Goal: Transaction & Acquisition: Purchase product/service

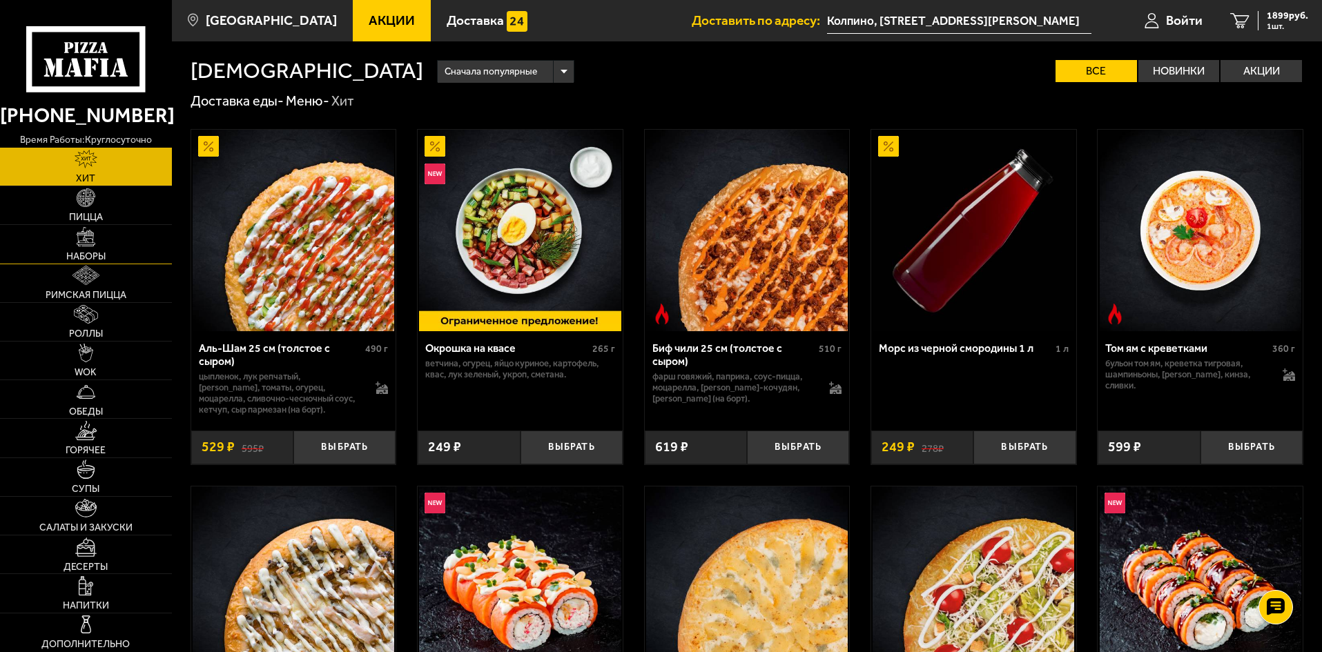
click at [102, 250] on link "Наборы" at bounding box center [86, 244] width 172 height 38
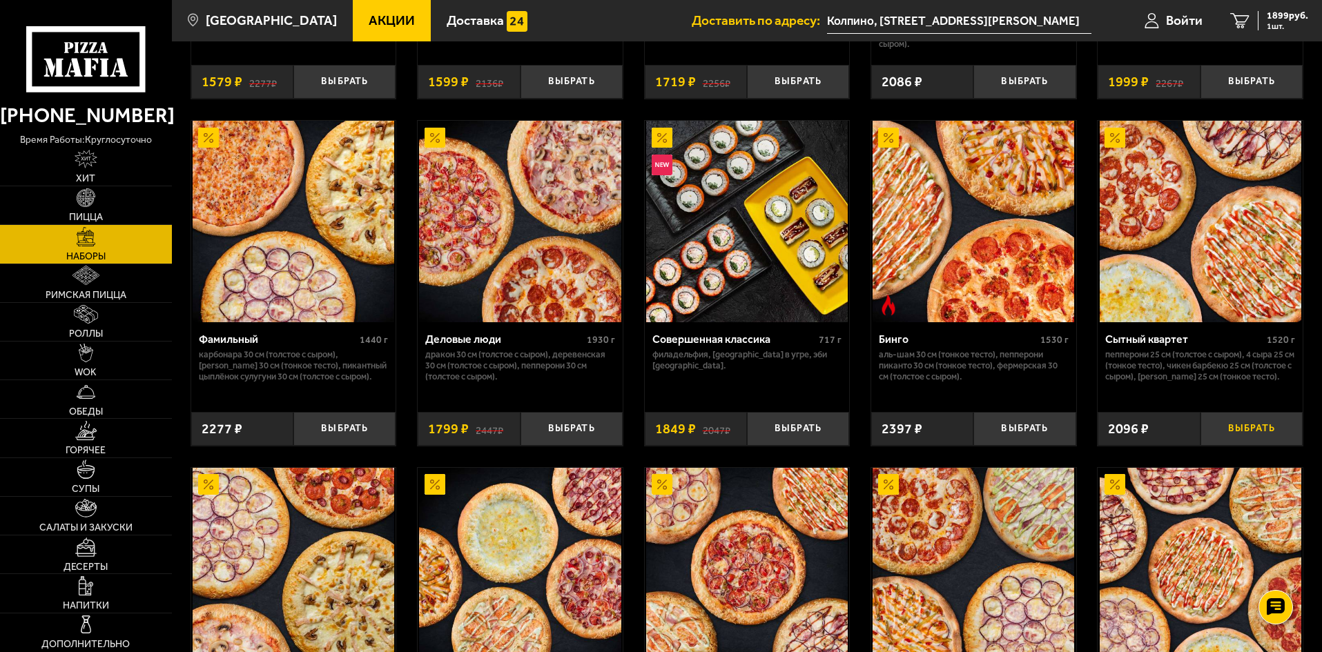
scroll to position [1403, 0]
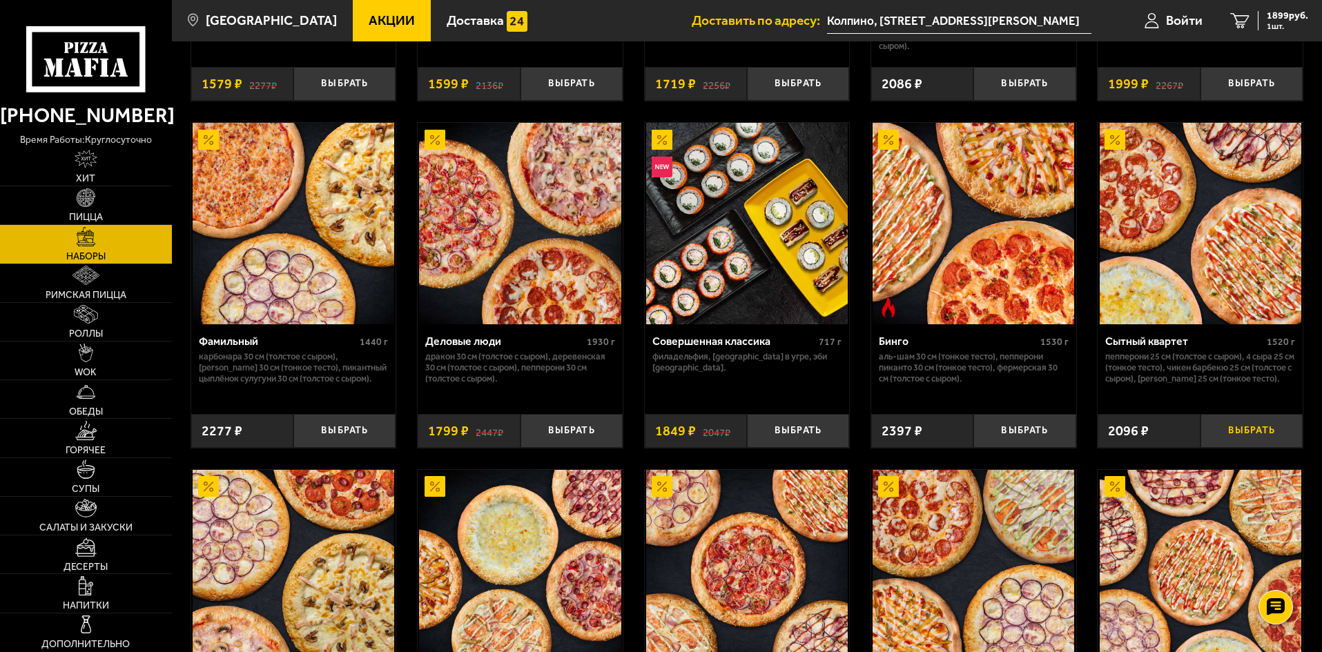
click at [1219, 429] on button "Выбрать" at bounding box center [1252, 431] width 102 height 34
click at [1241, 14] on icon "2" at bounding box center [1239, 21] width 19 height 16
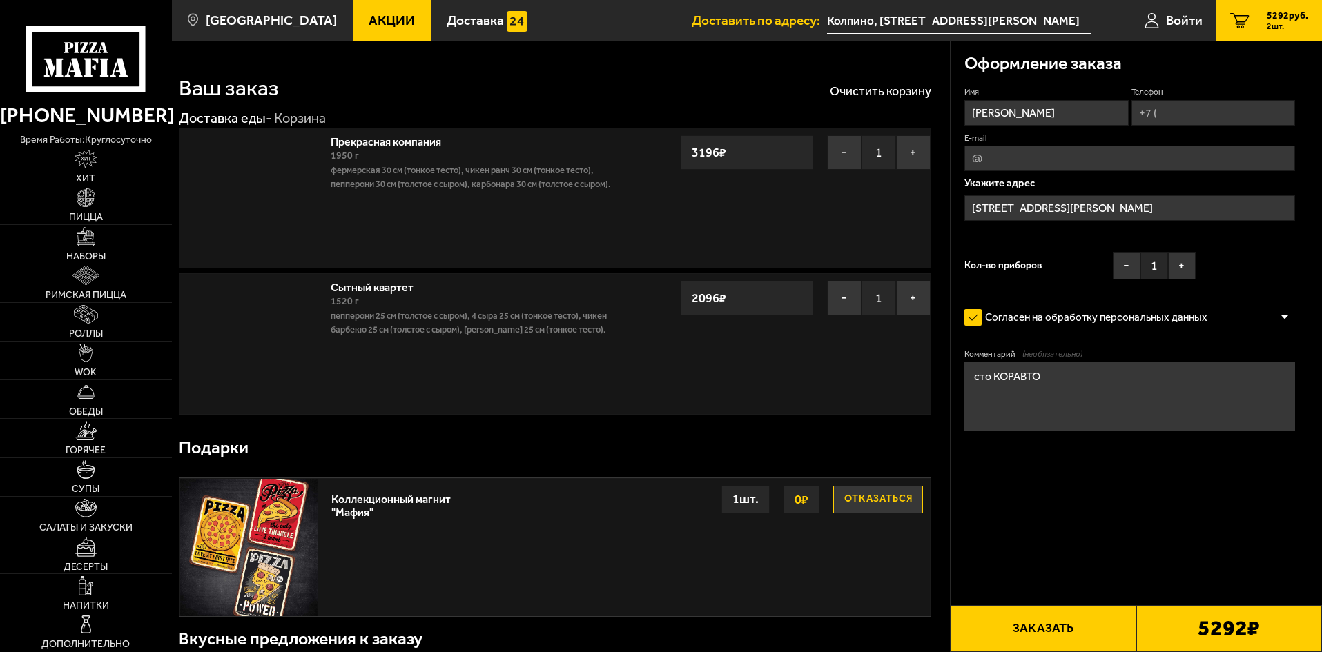
type input "Колпино, [STREET_ADDRESS][PERSON_NAME]"
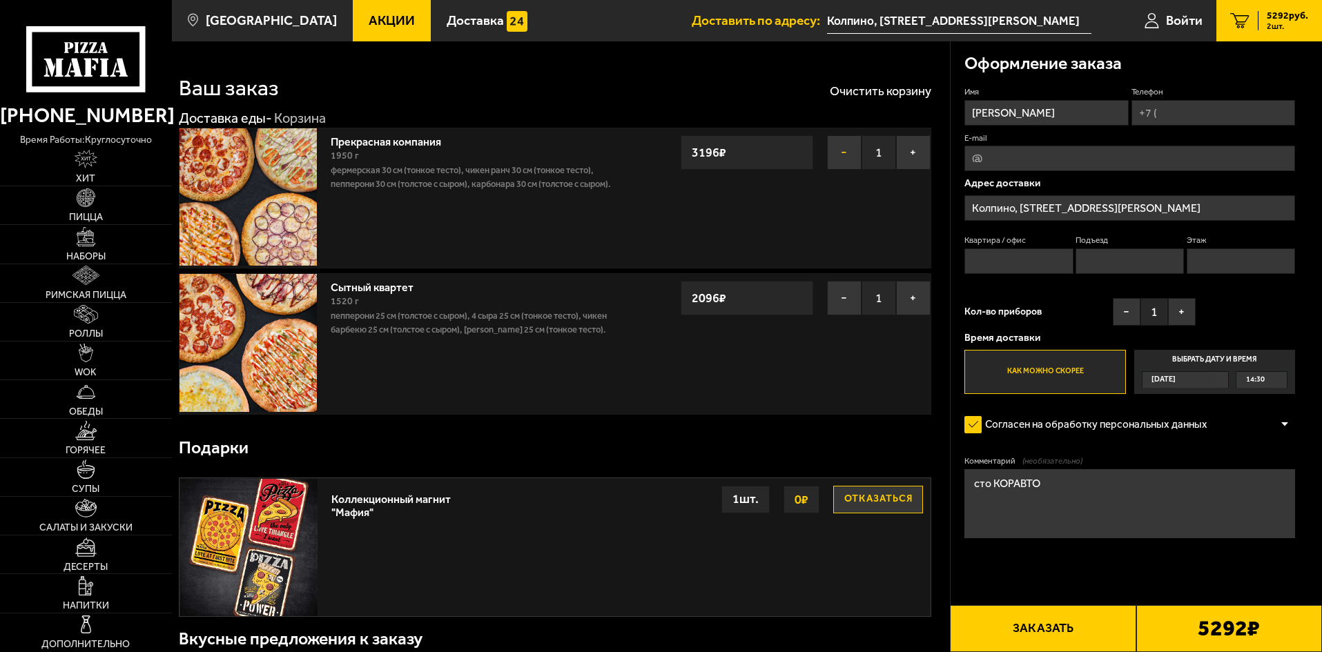
click at [841, 146] on button "−" at bounding box center [844, 152] width 35 height 35
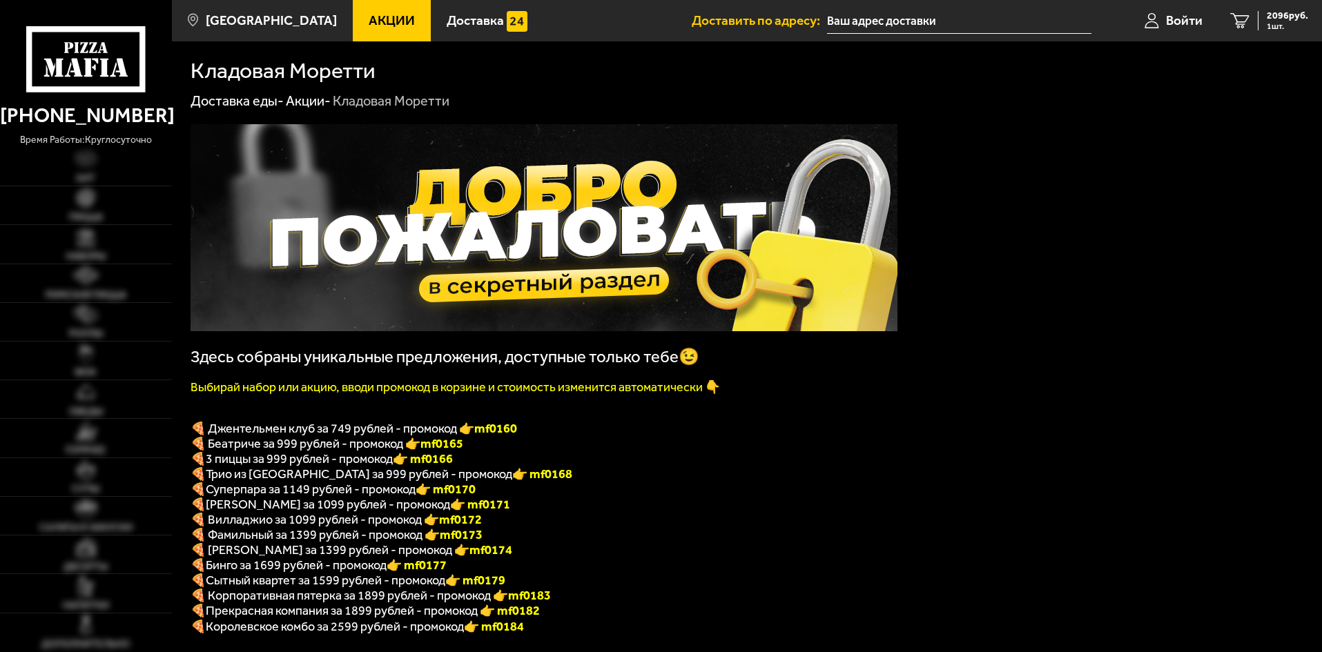
type input "Колпино, [STREET_ADDRESS][PERSON_NAME]"
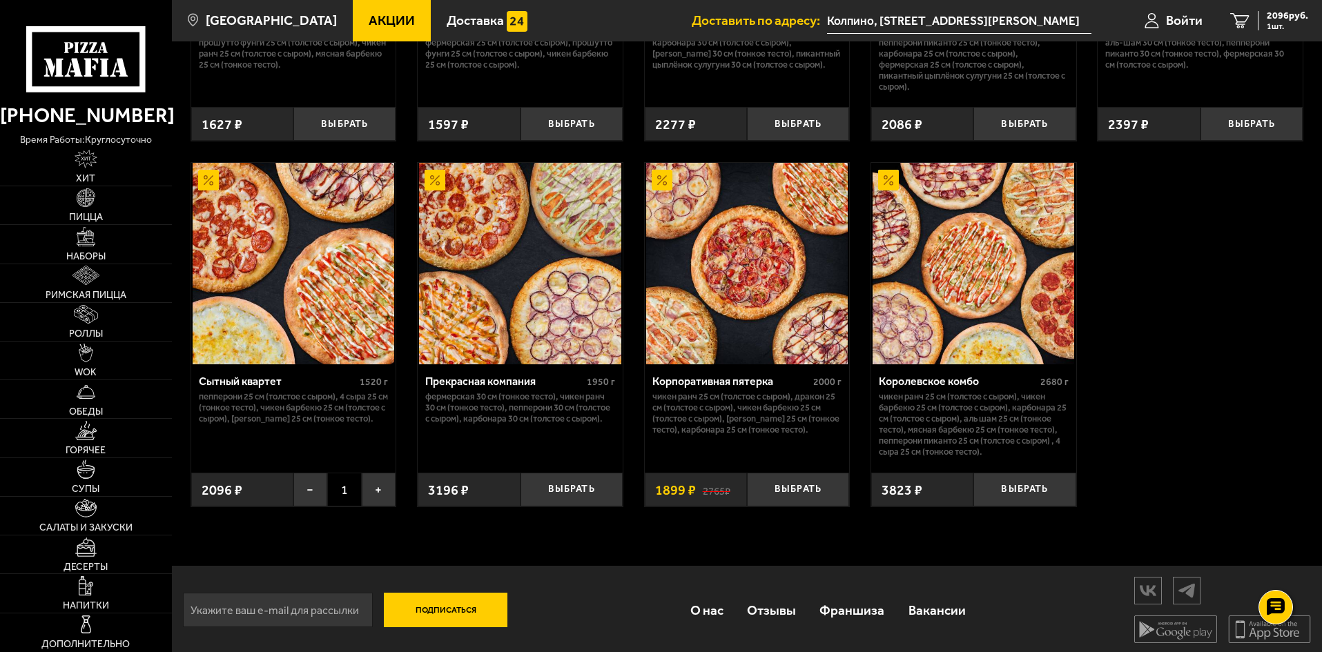
scroll to position [1312, 0]
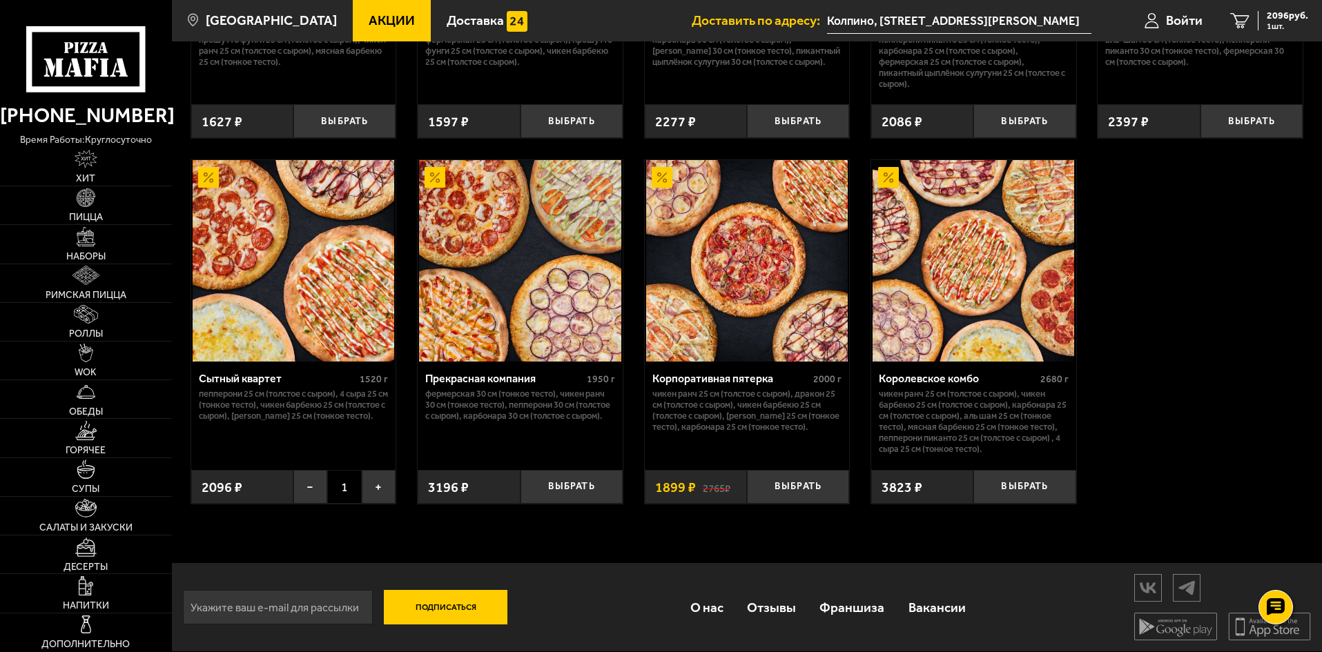
click at [848, 641] on div "Подписаться О нас Отзывы Франшиза Вакансии Мы в соцсетях Скачивайте мобильные п…" at bounding box center [747, 607] width 1150 height 88
click at [776, 496] on button "Выбрать" at bounding box center [798, 487] width 102 height 34
click at [1246, 21] on icon "2" at bounding box center [1239, 21] width 19 height 16
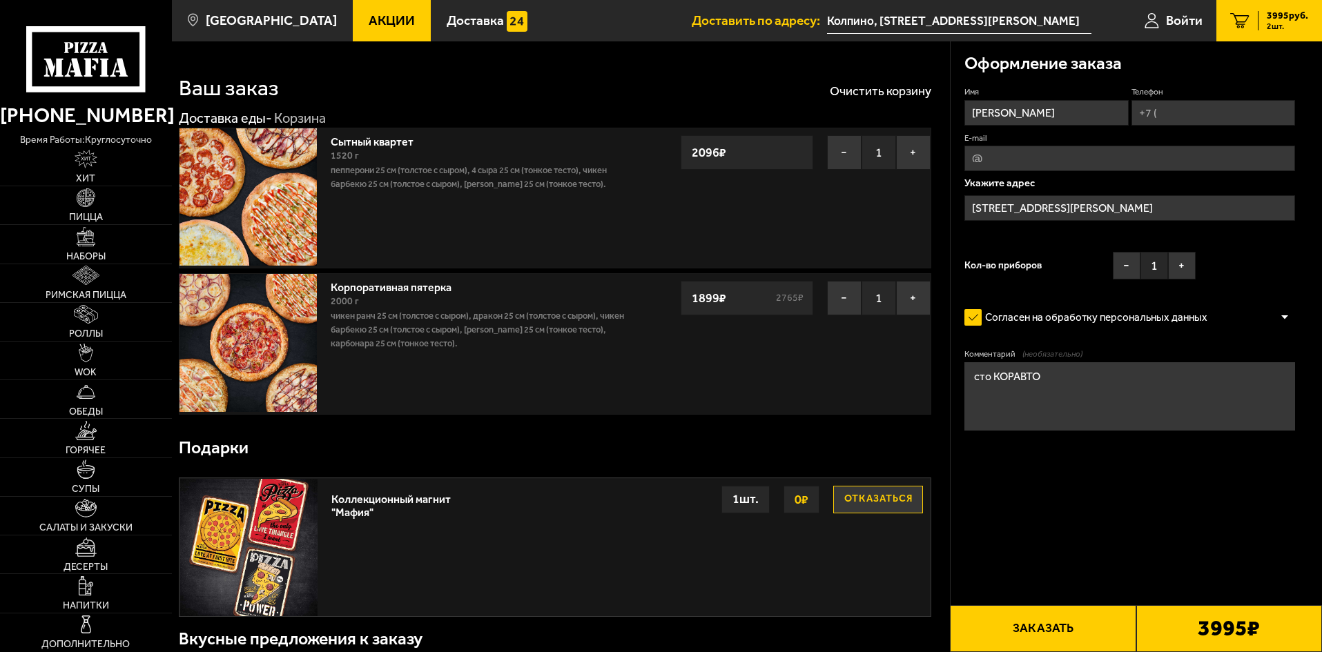
type input "Колпино, [STREET_ADDRESS][PERSON_NAME]"
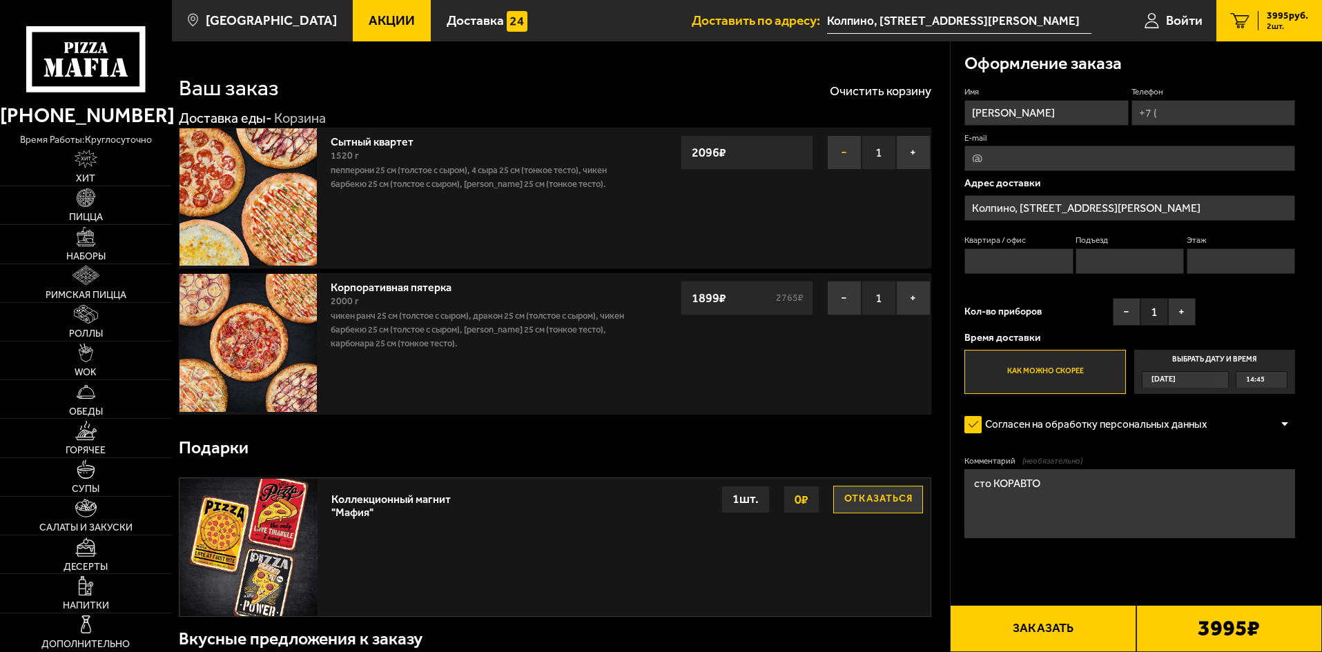
click at [839, 155] on button "−" at bounding box center [844, 152] width 35 height 35
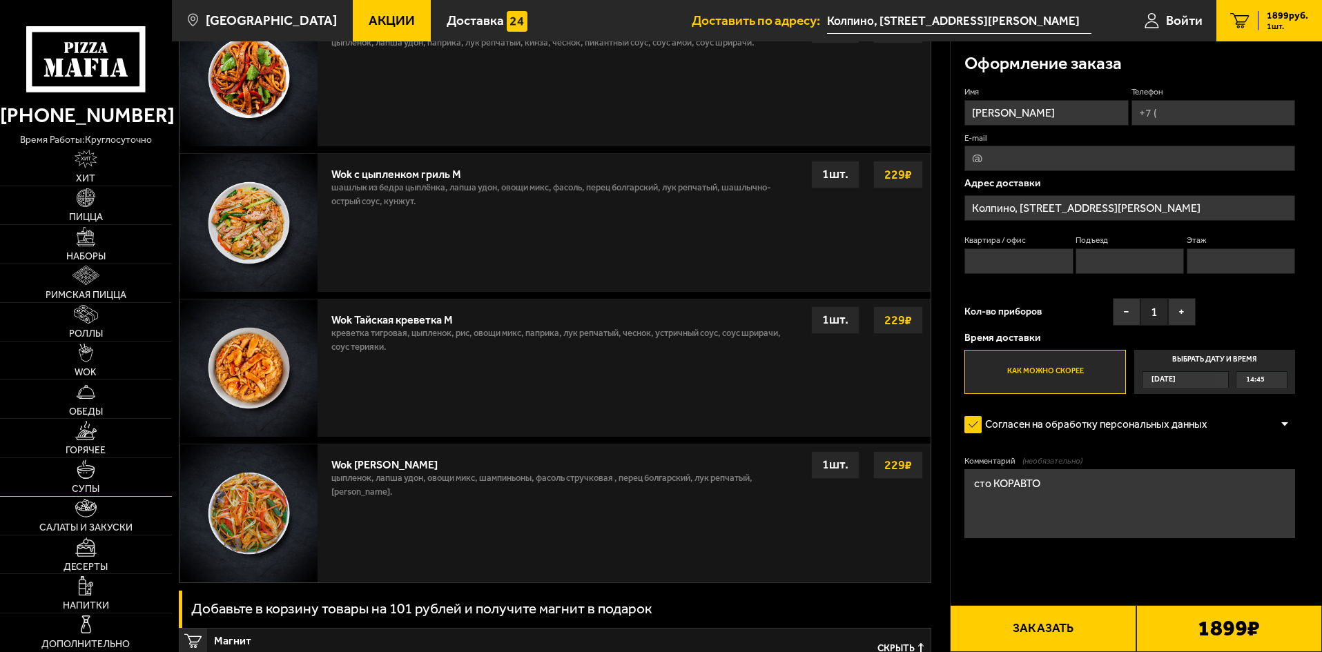
scroll to position [690, 0]
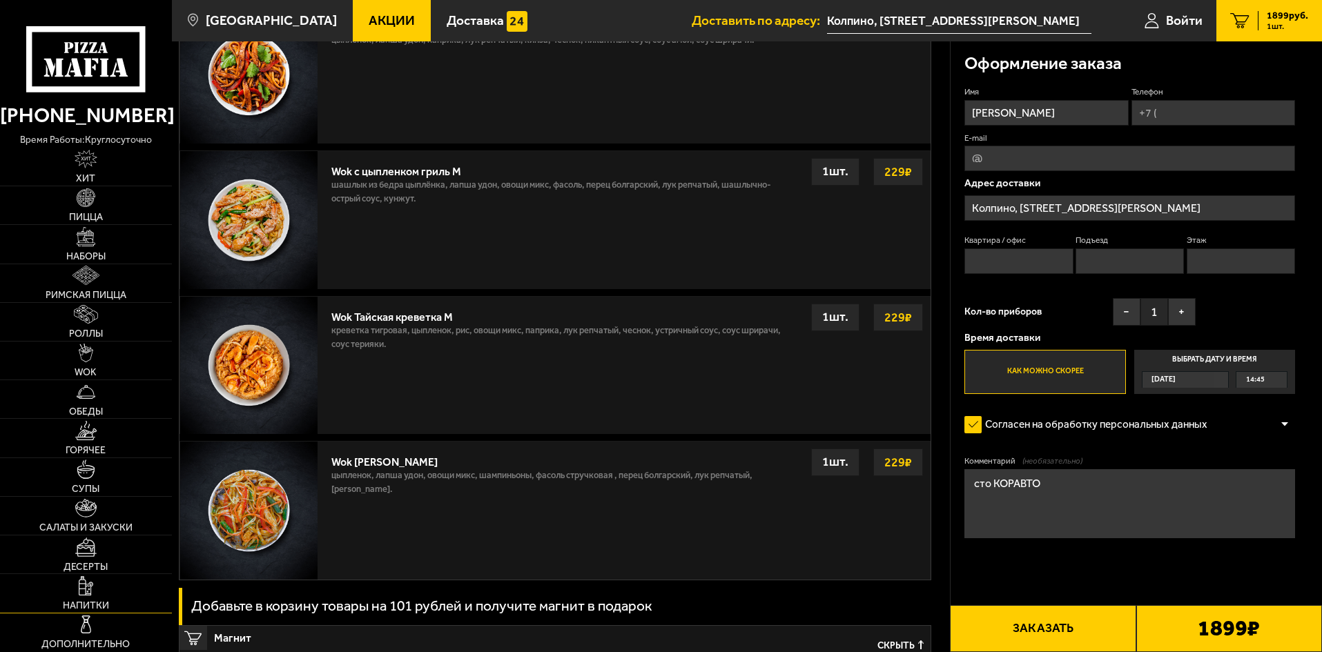
click at [88, 588] on img at bounding box center [86, 586] width 15 height 19
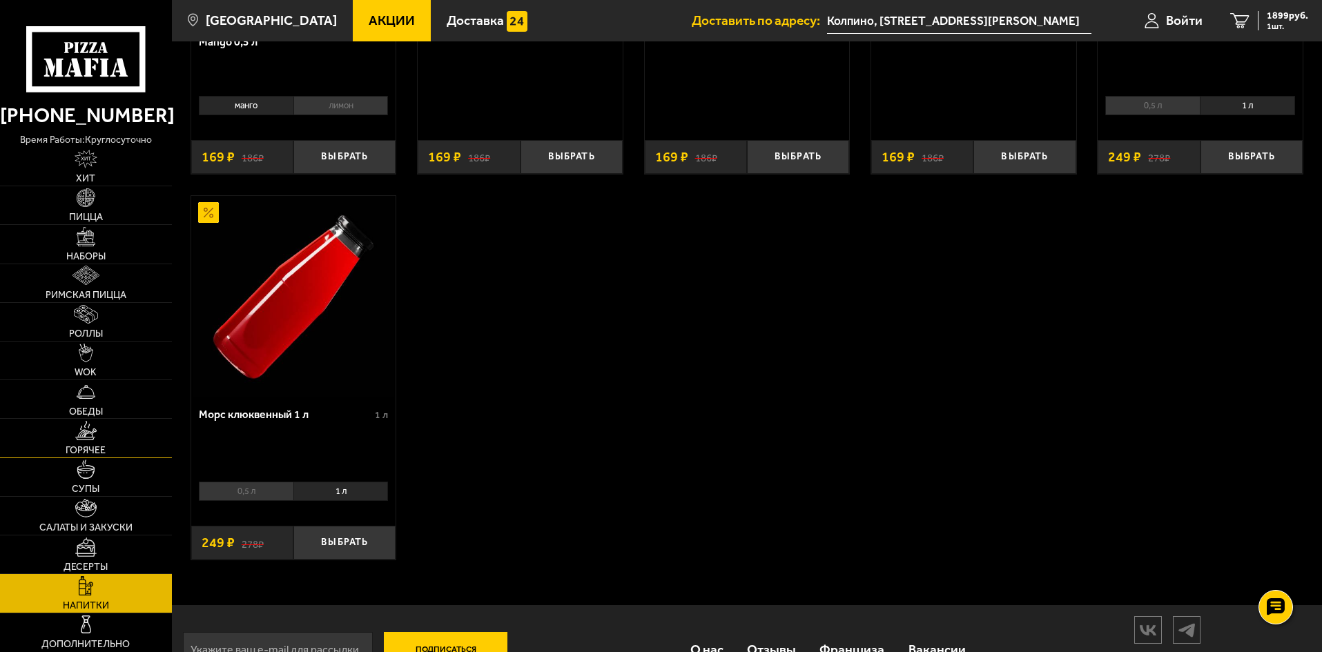
scroll to position [295, 0]
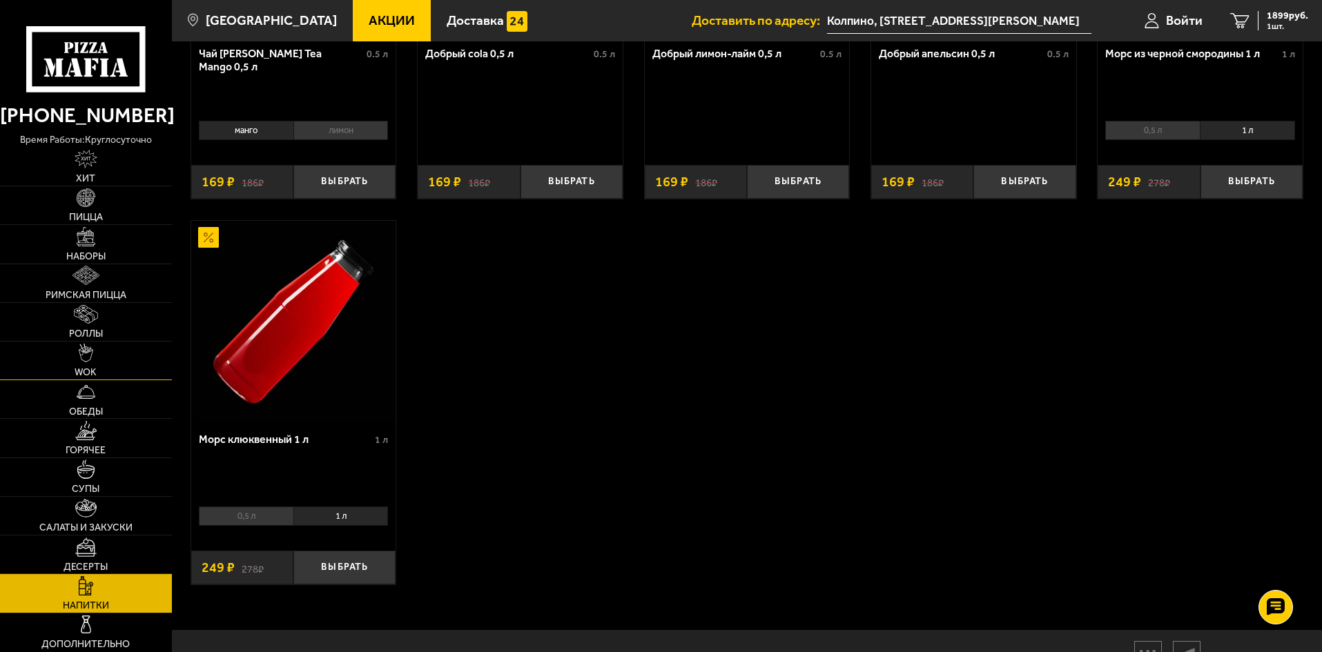
click at [97, 369] on link "WOK" at bounding box center [86, 361] width 172 height 38
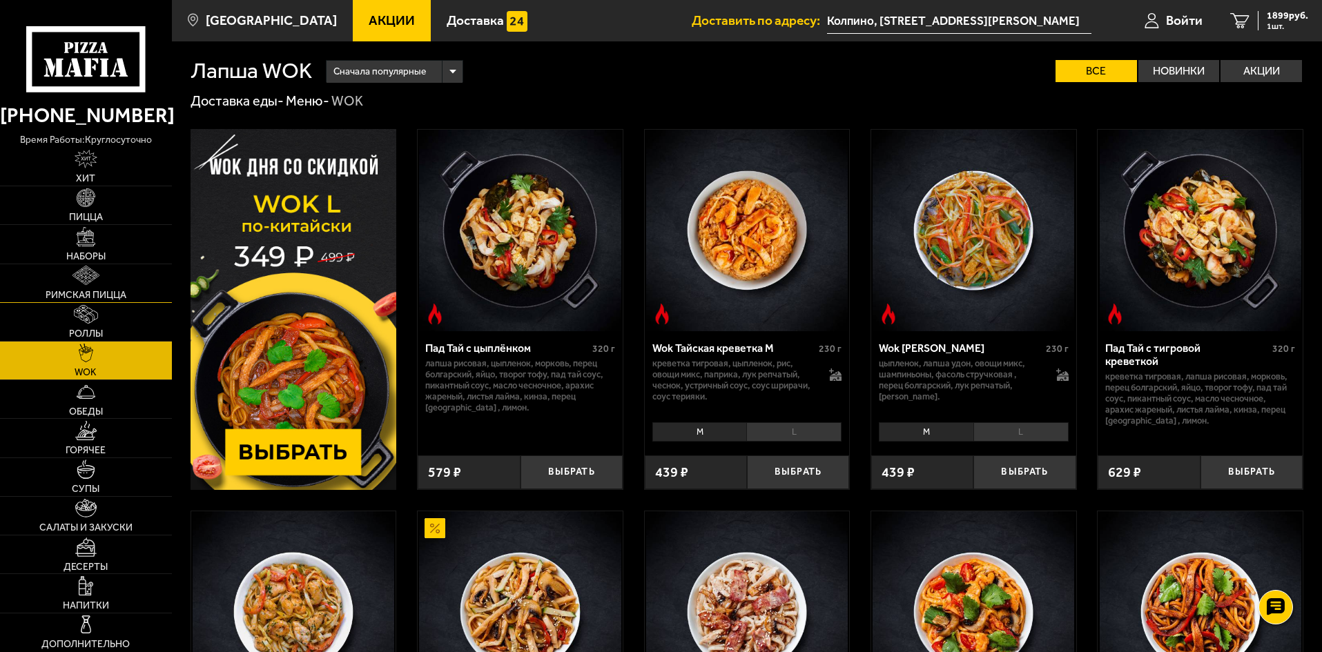
click at [106, 274] on link "Римская пицца" at bounding box center [86, 283] width 172 height 38
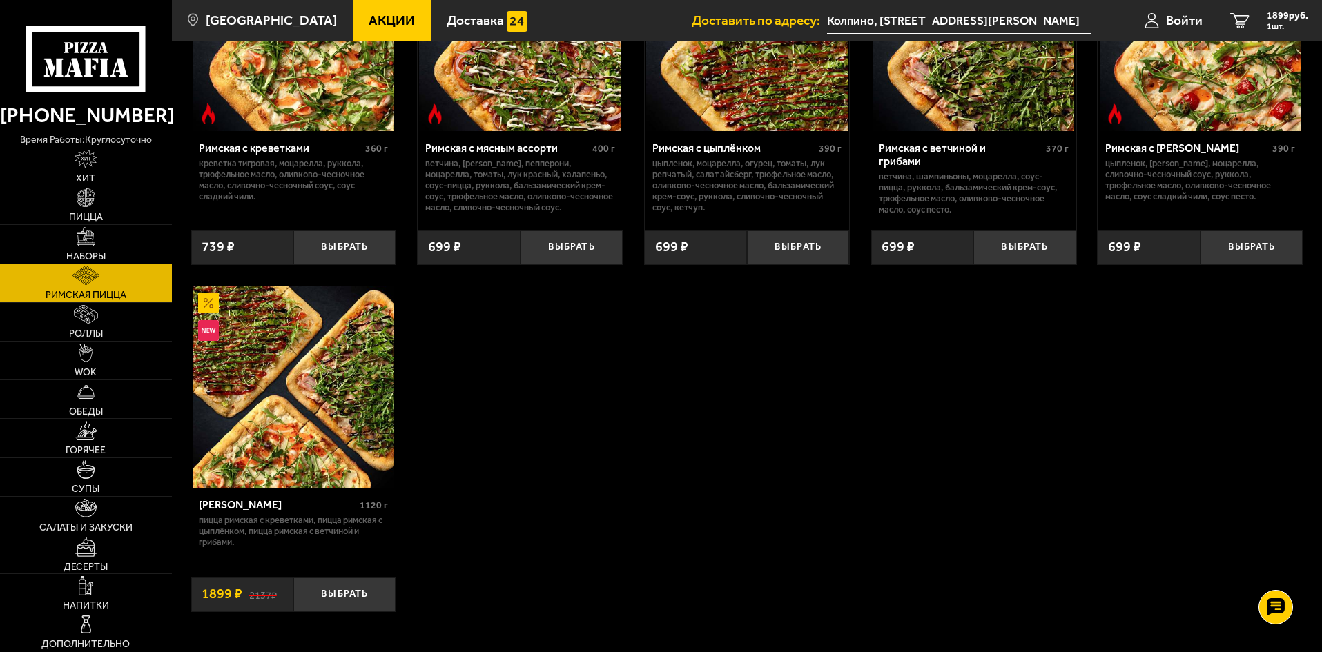
scroll to position [207, 0]
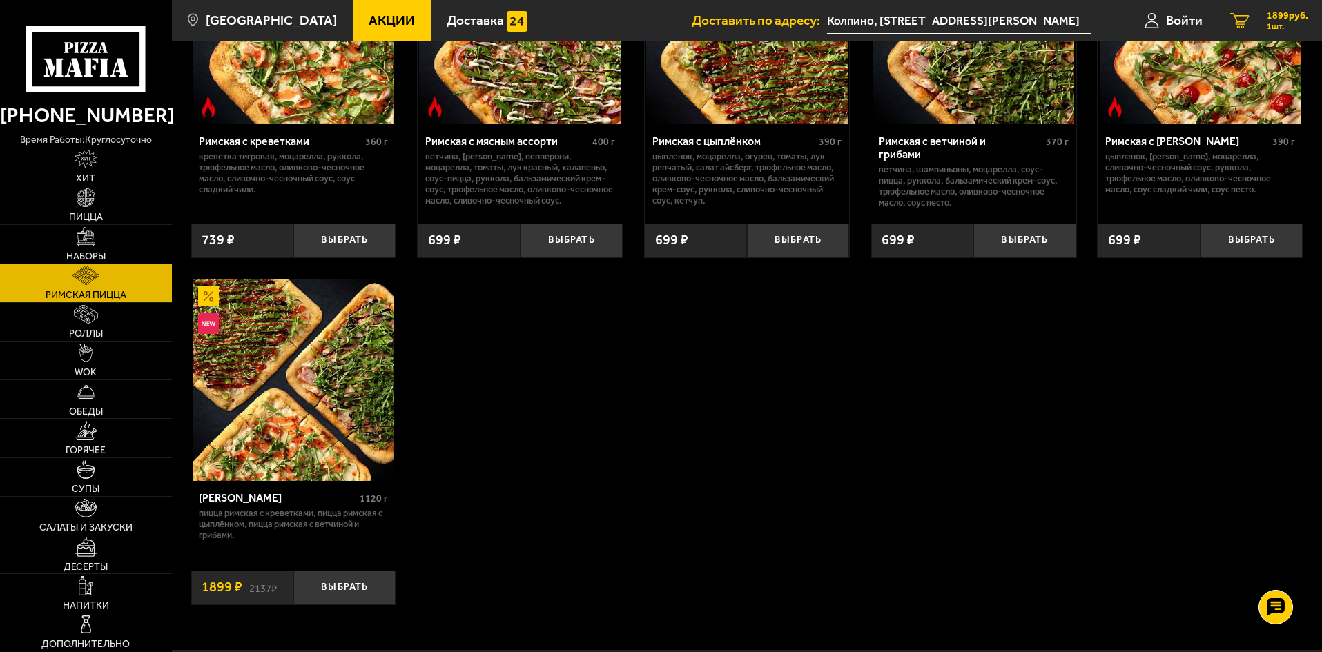
click at [1245, 21] on icon "1" at bounding box center [1239, 21] width 19 height 16
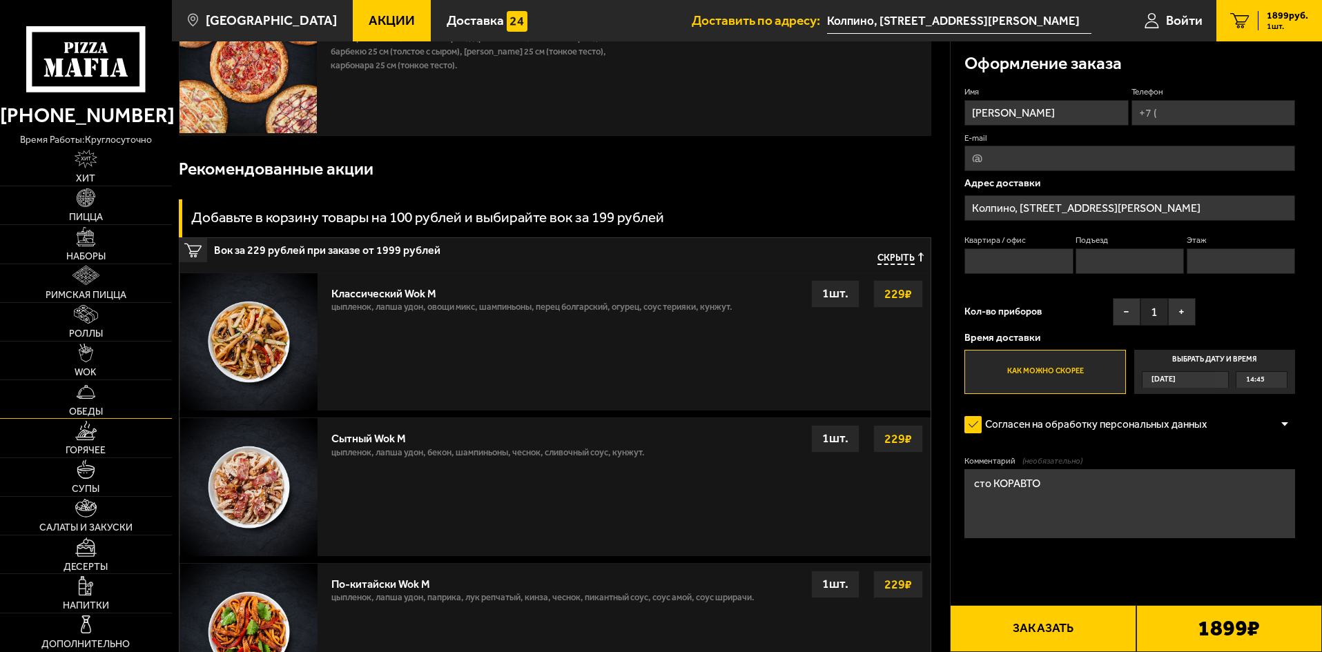
scroll to position [138, 0]
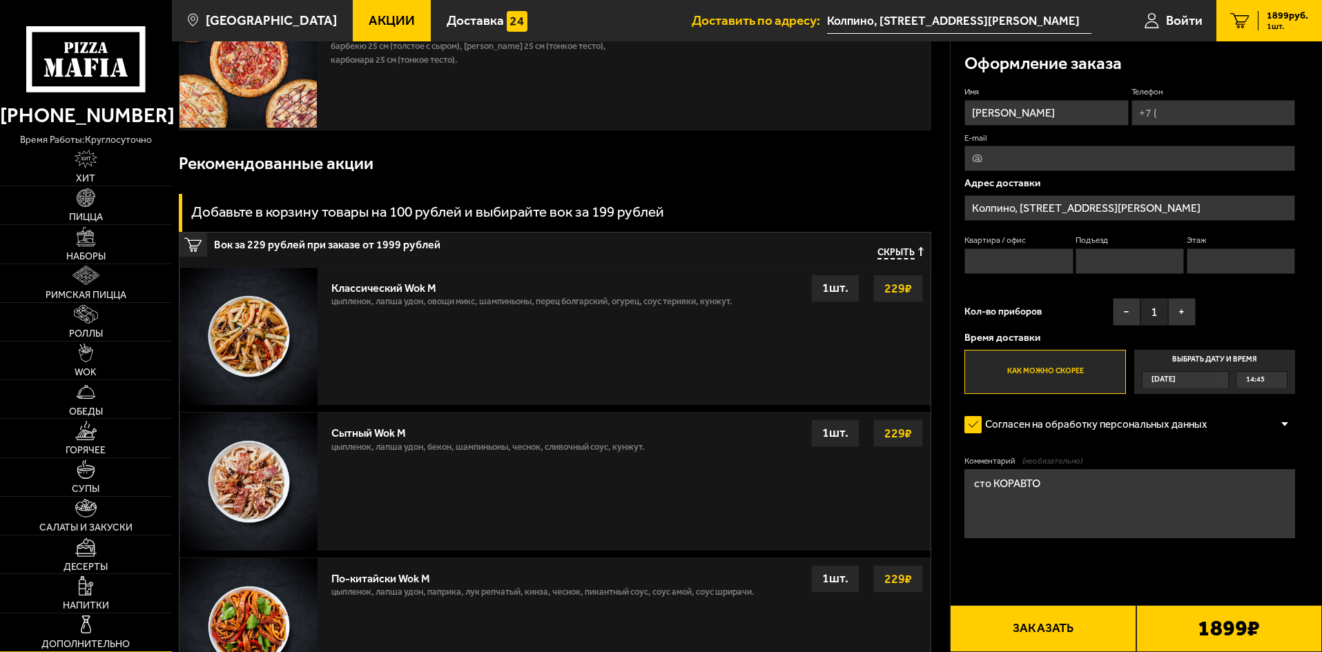
click at [101, 617] on link "Дополнительно" at bounding box center [86, 633] width 172 height 38
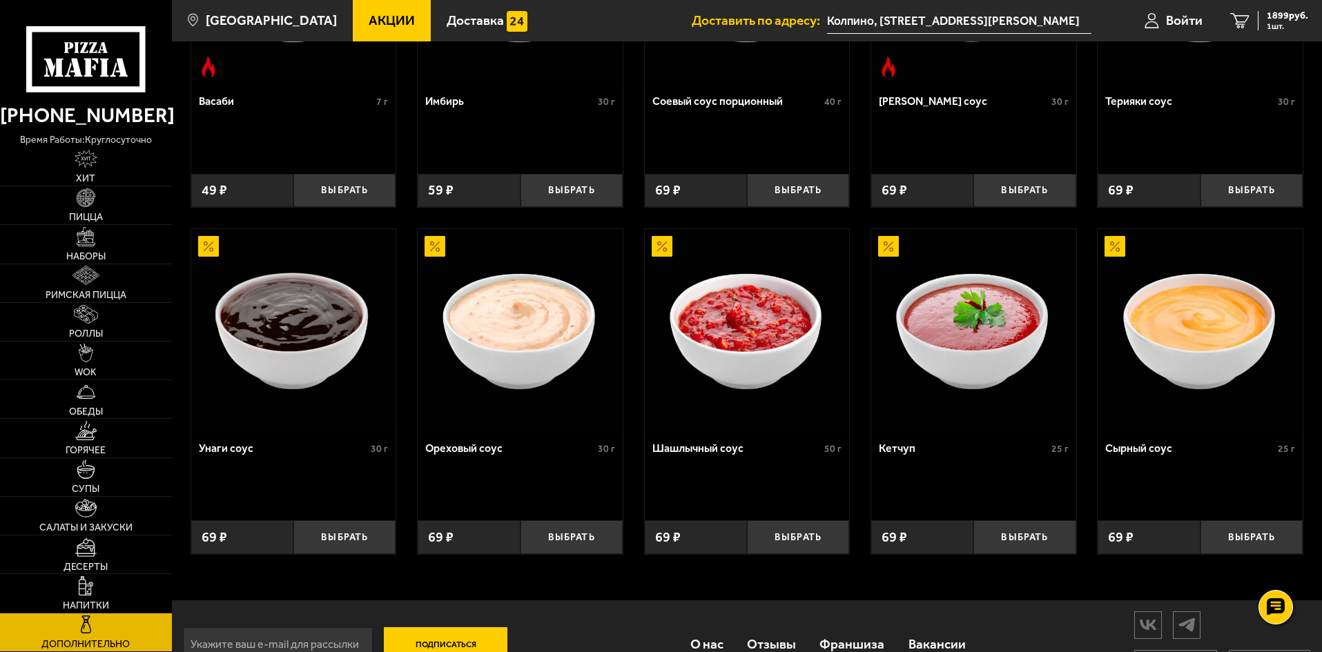
scroll to position [634, 0]
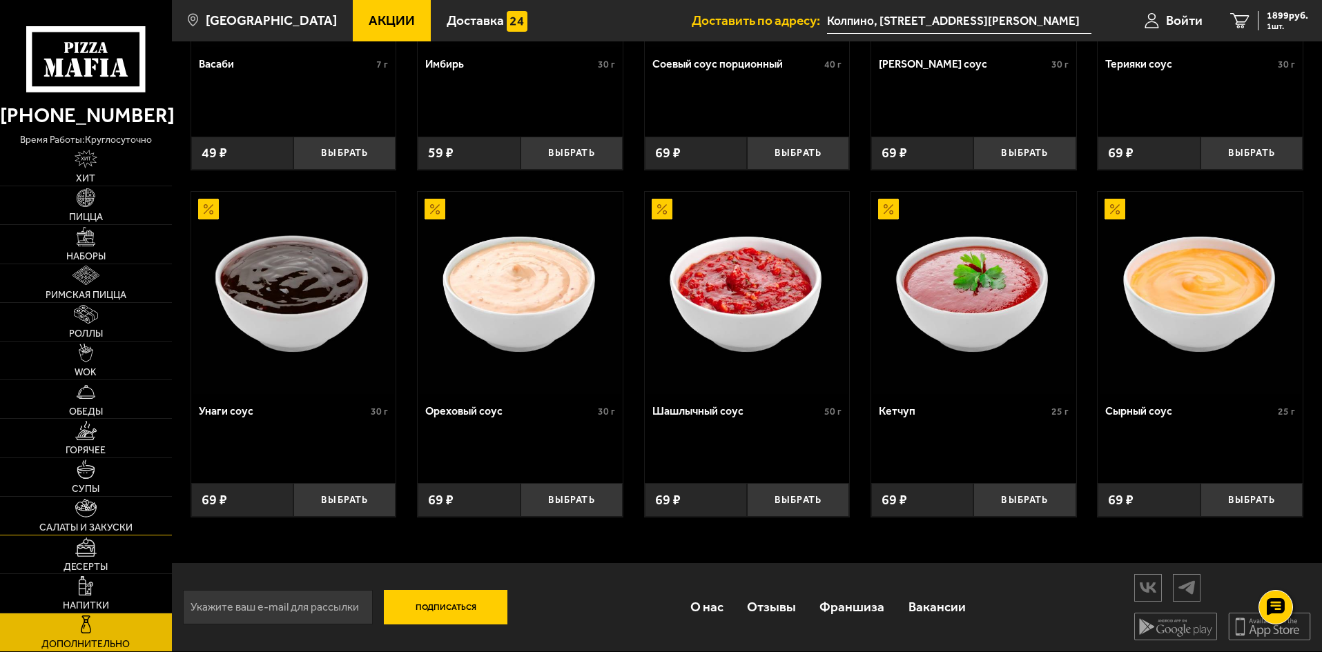
click at [116, 523] on span "Салаты и закуски" at bounding box center [85, 528] width 93 height 10
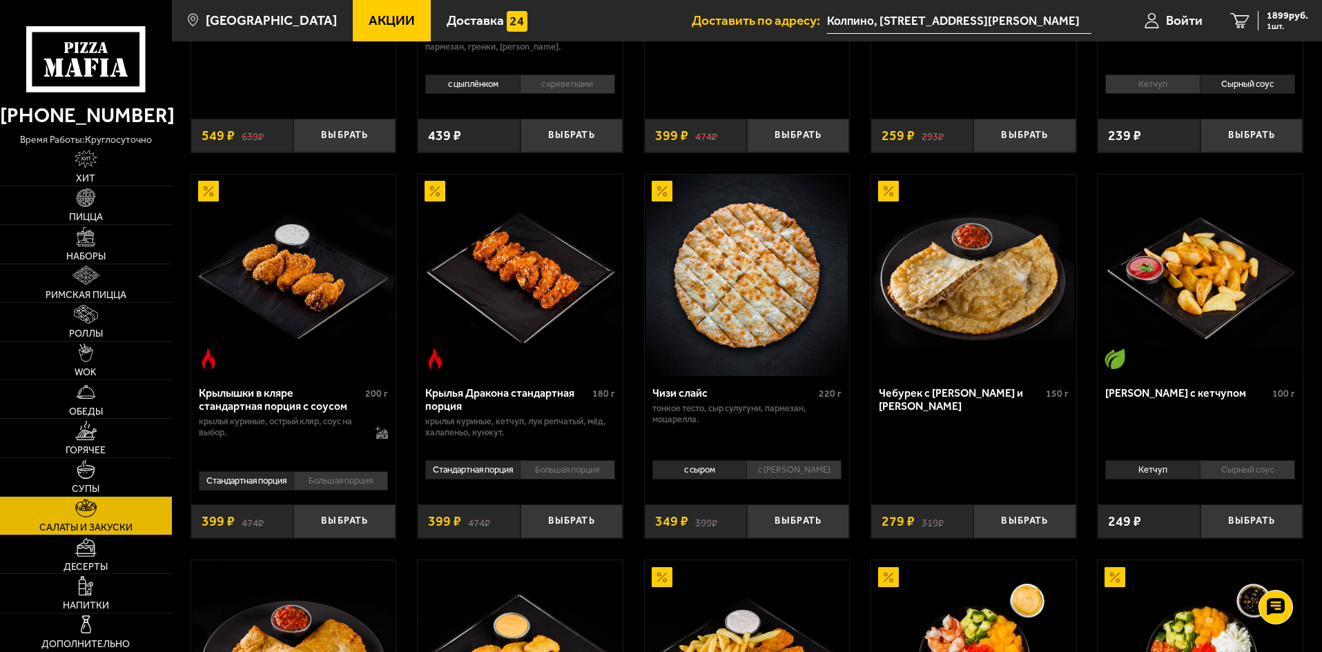
scroll to position [69, 0]
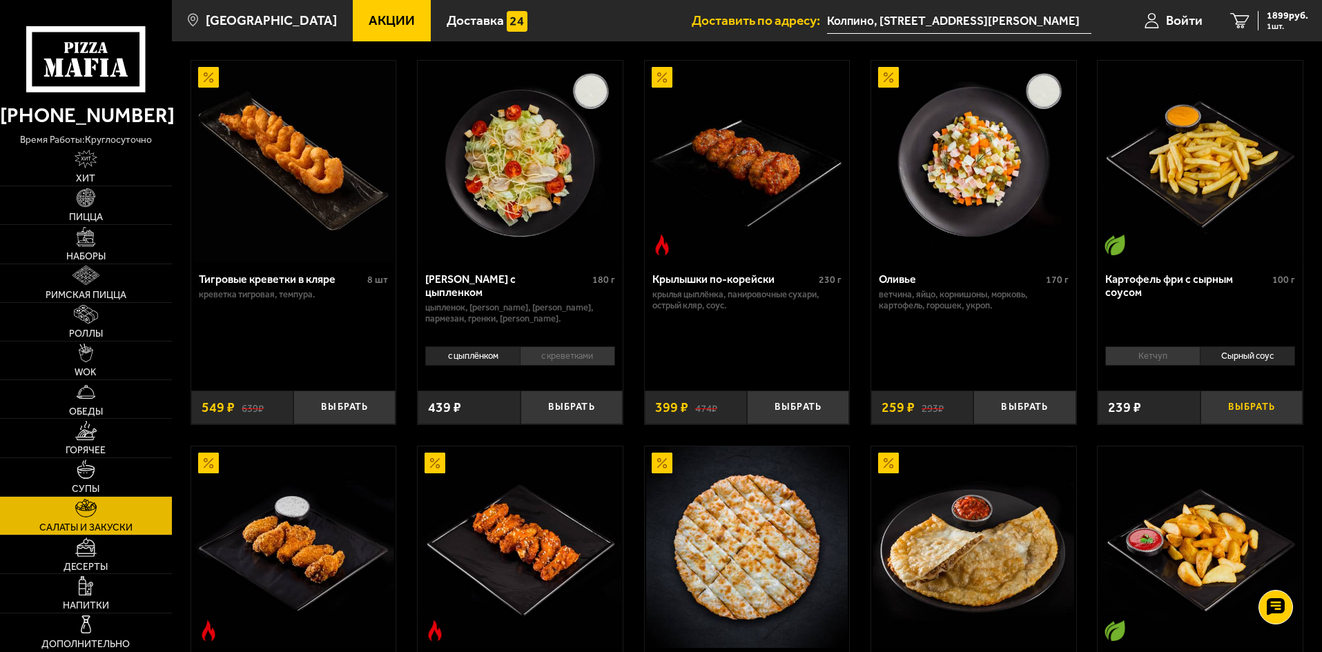
click at [1259, 410] on button "Выбрать" at bounding box center [1252, 408] width 102 height 34
drag, startPoint x: 1239, startPoint y: 12, endPoint x: 1229, endPoint y: 25, distance: 16.7
click at [1239, 12] on link "2 2138 руб. 2 шт." at bounding box center [1270, 20] width 106 height 41
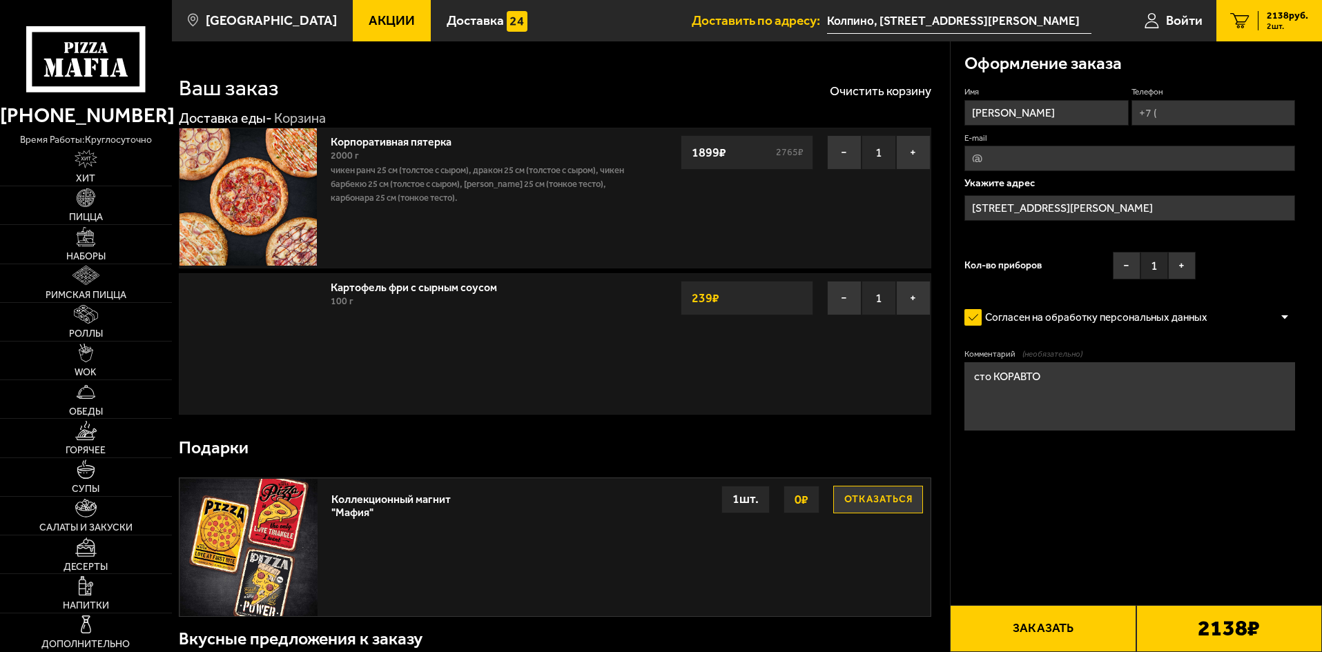
type input "Колпино, [STREET_ADDRESS][PERSON_NAME]"
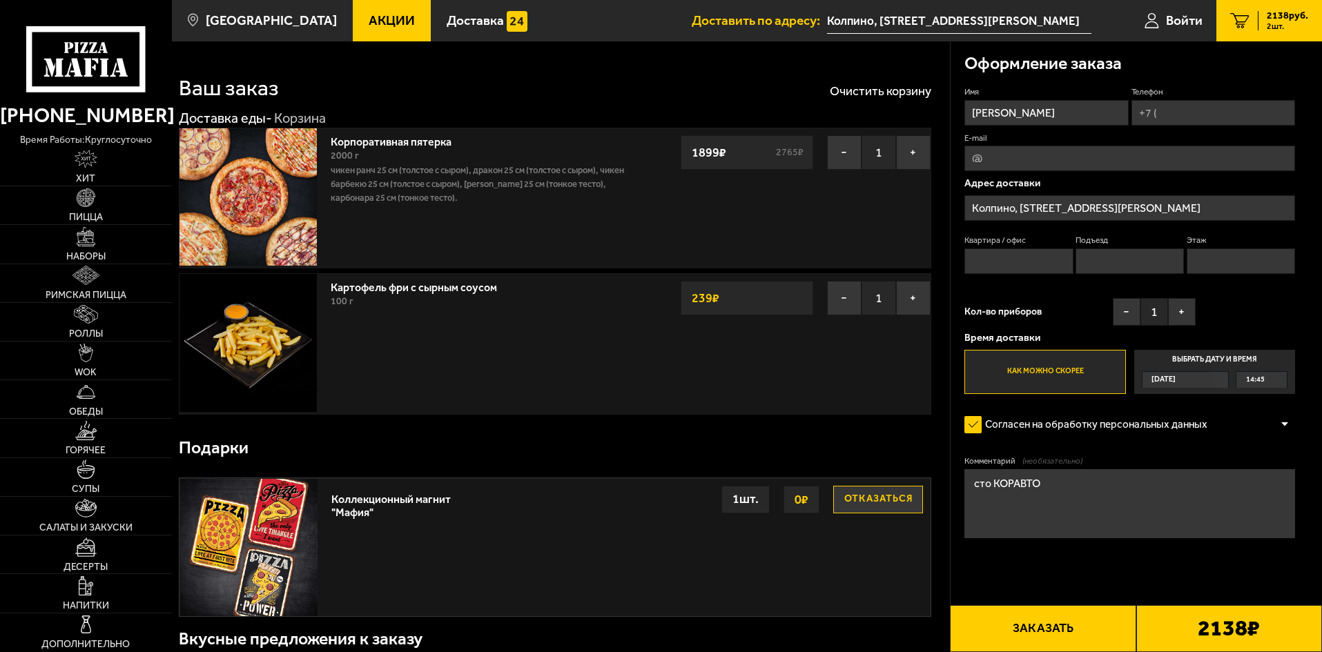
click at [1196, 114] on input "Телефон" at bounding box center [1214, 113] width 164 height 26
type input "[PHONE_NUMBER]"
click at [1247, 263] on input "Этаж" at bounding box center [1241, 262] width 108 height 26
type input "1"
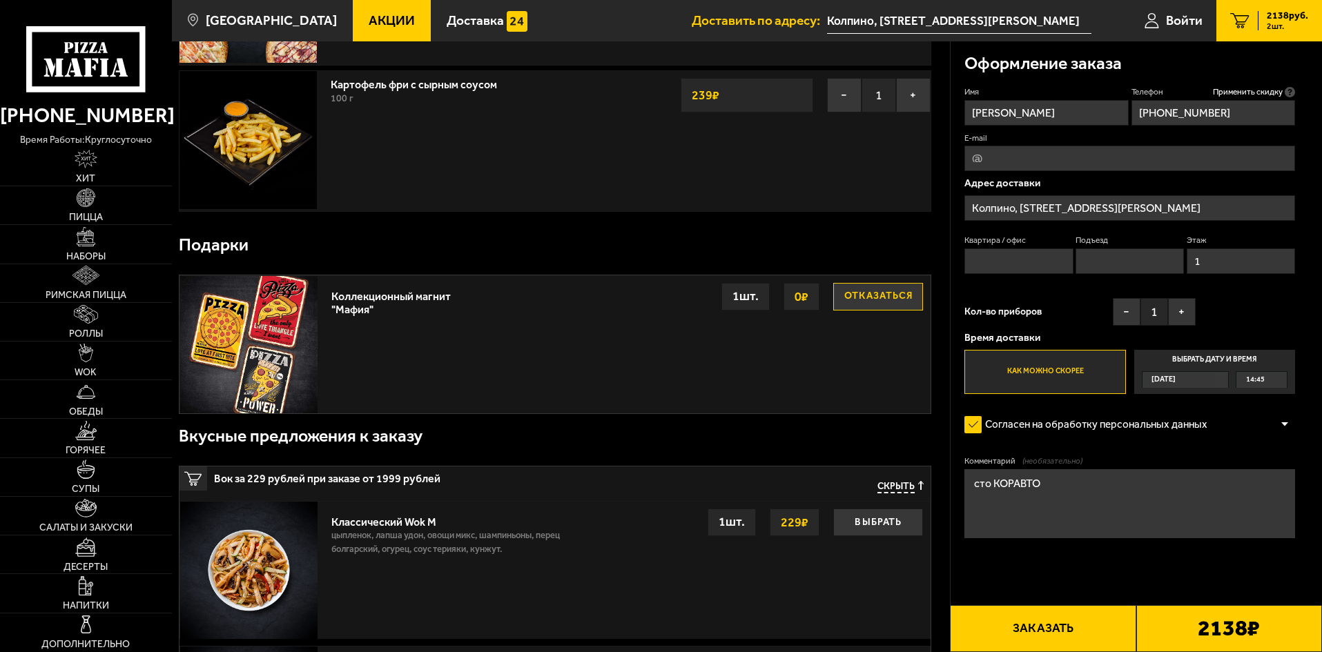
scroll to position [207, 0]
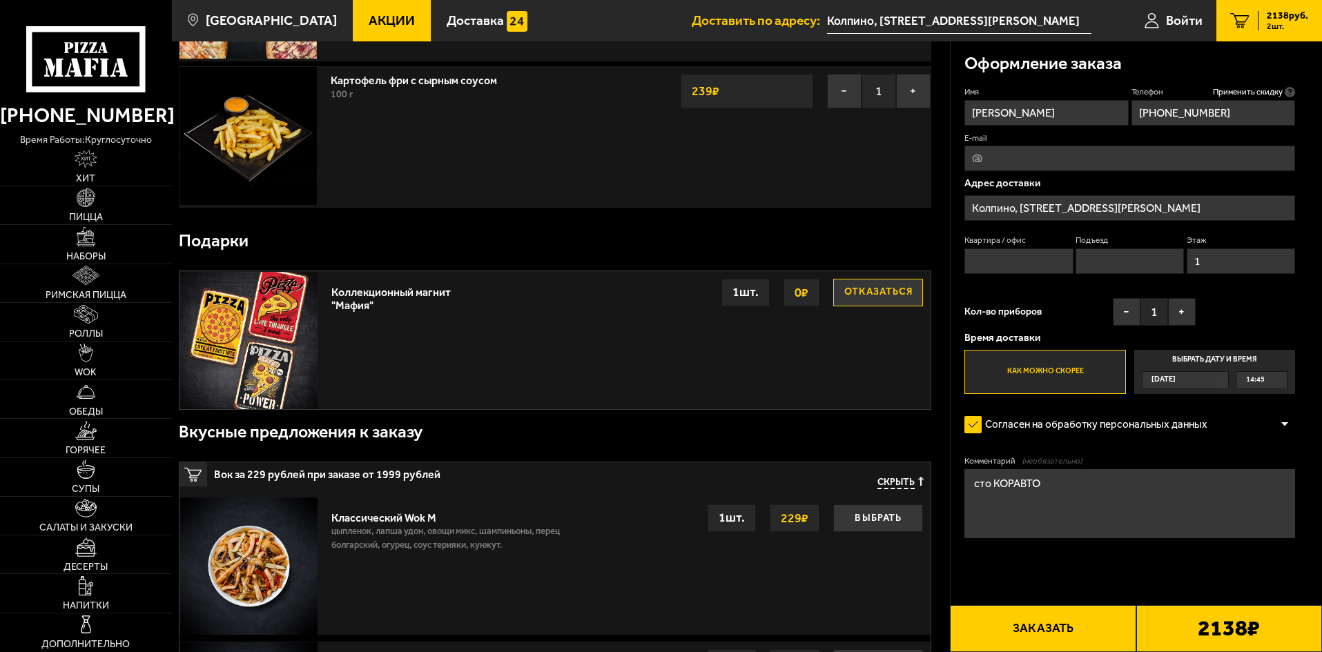
click at [1065, 630] on button "Заказать" at bounding box center [1043, 628] width 186 height 47
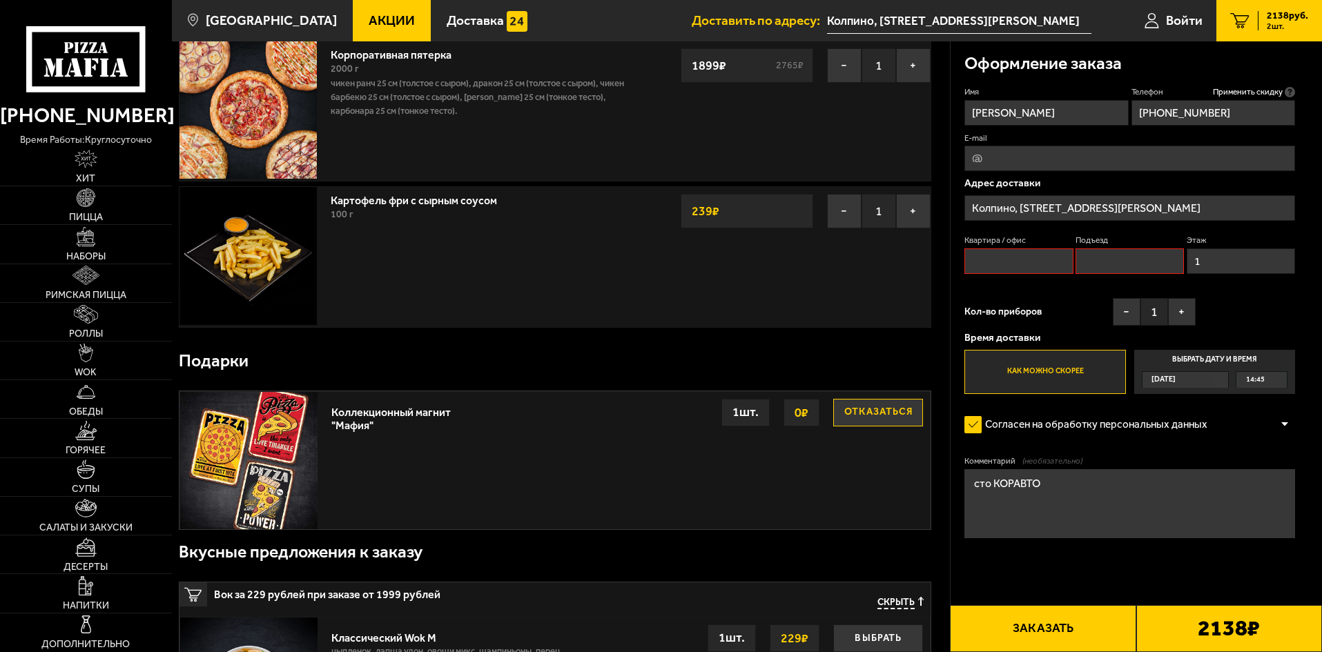
scroll to position [0, 0]
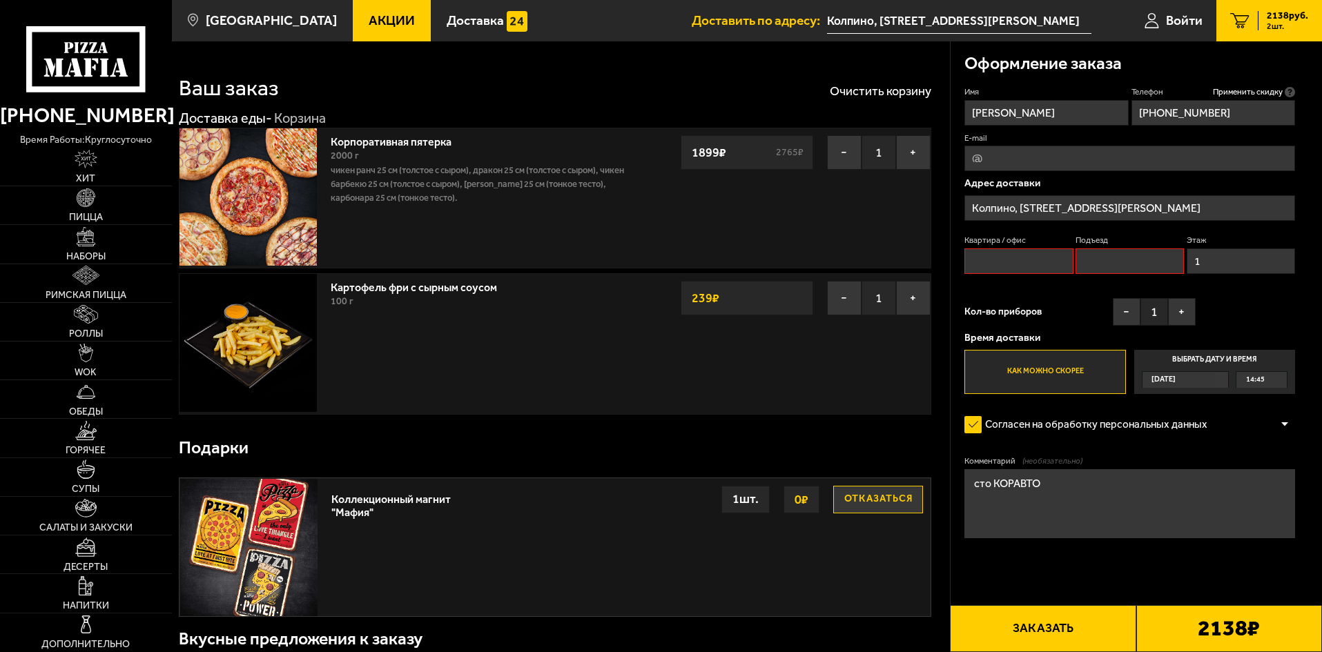
click at [1036, 257] on input "Квартира / офис" at bounding box center [1019, 262] width 108 height 26
type input "1"
click at [1096, 271] on input "Подъезд" at bounding box center [1130, 262] width 108 height 26
type input "1"
click at [1072, 623] on button "Заказать" at bounding box center [1043, 628] width 186 height 47
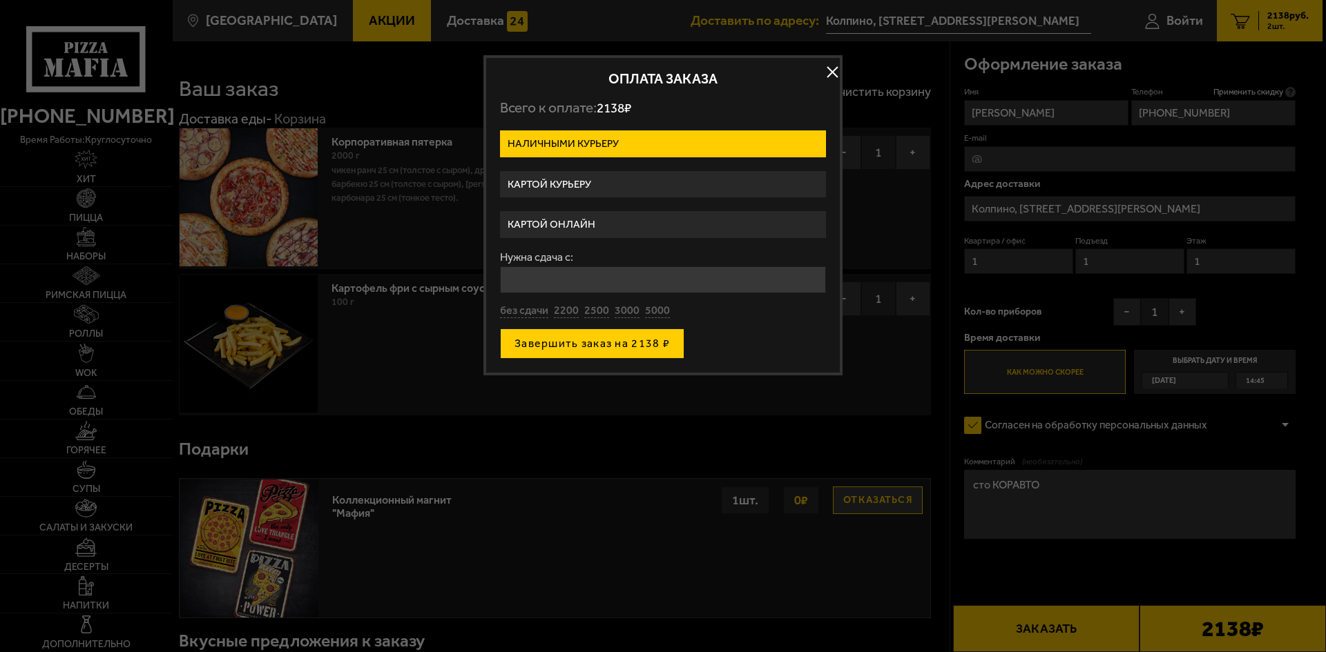
click at [594, 342] on button "Завершить заказ на 2138 ₽" at bounding box center [592, 344] width 184 height 30
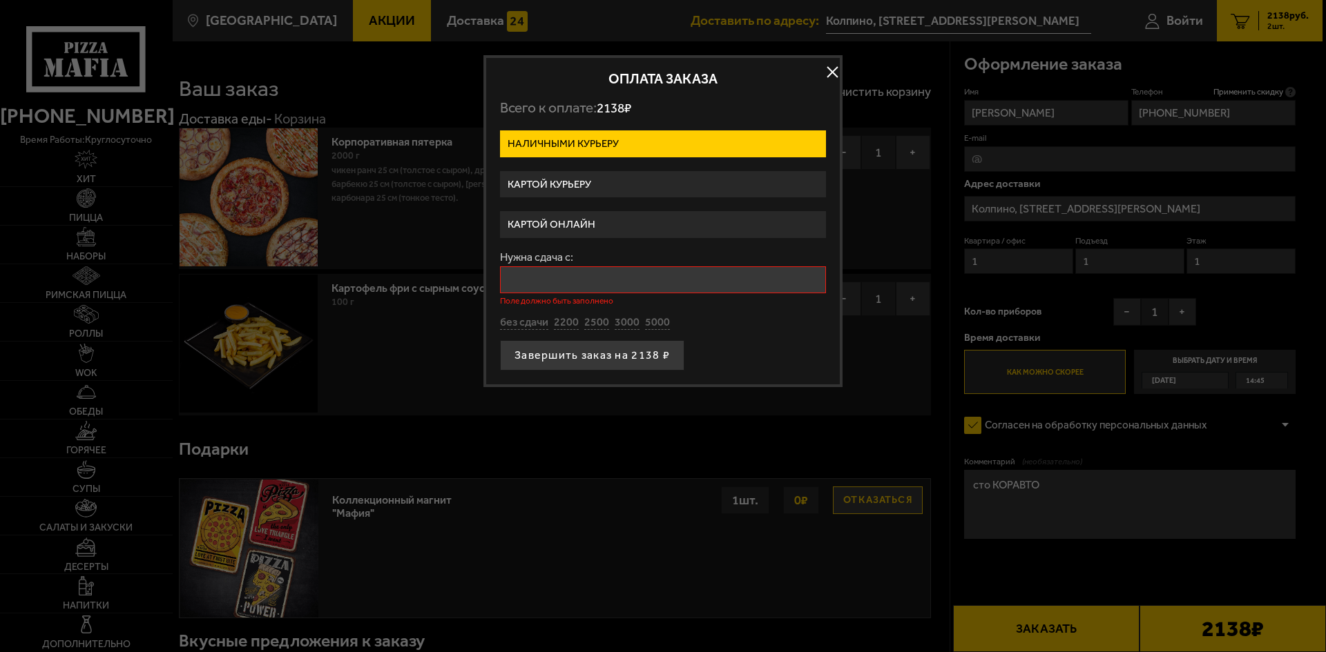
click at [570, 282] on input "Нужна сдача с:" at bounding box center [663, 280] width 326 height 27
click at [541, 319] on button "без сдачи" at bounding box center [524, 323] width 48 height 15
type input "0"
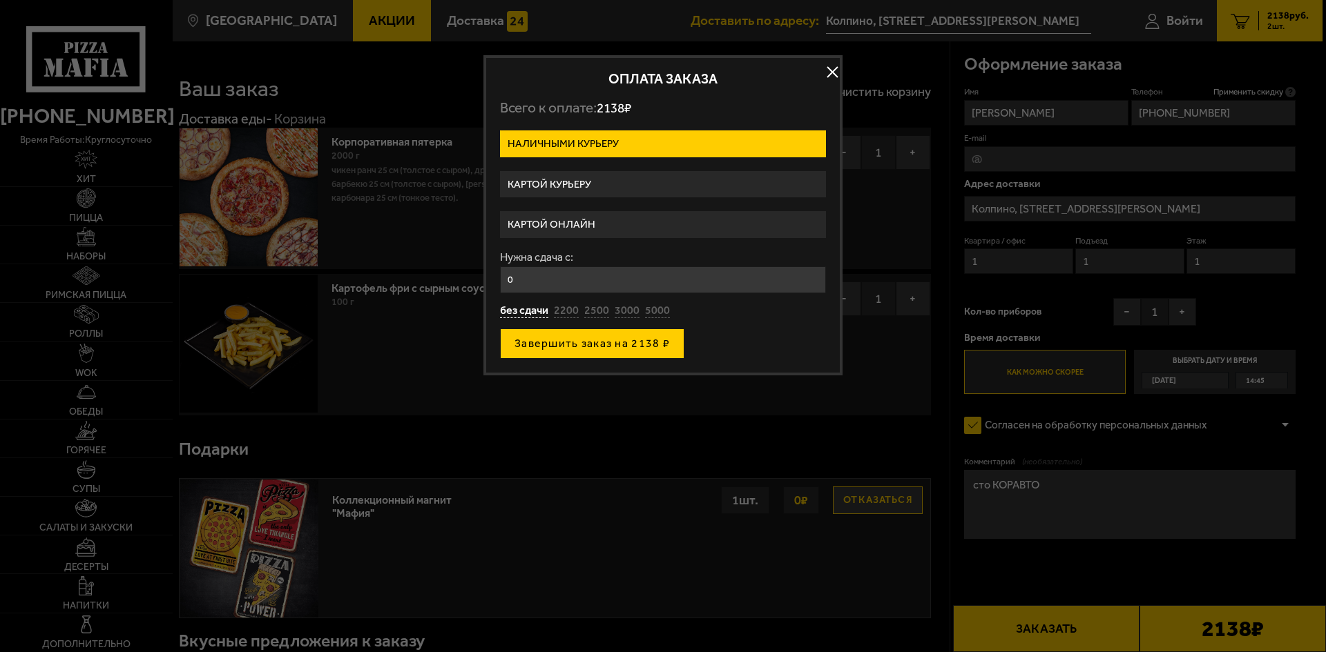
click at [587, 346] on button "Завершить заказ на 2138 ₽" at bounding box center [592, 344] width 184 height 30
